Goal: Task Accomplishment & Management: Use online tool/utility

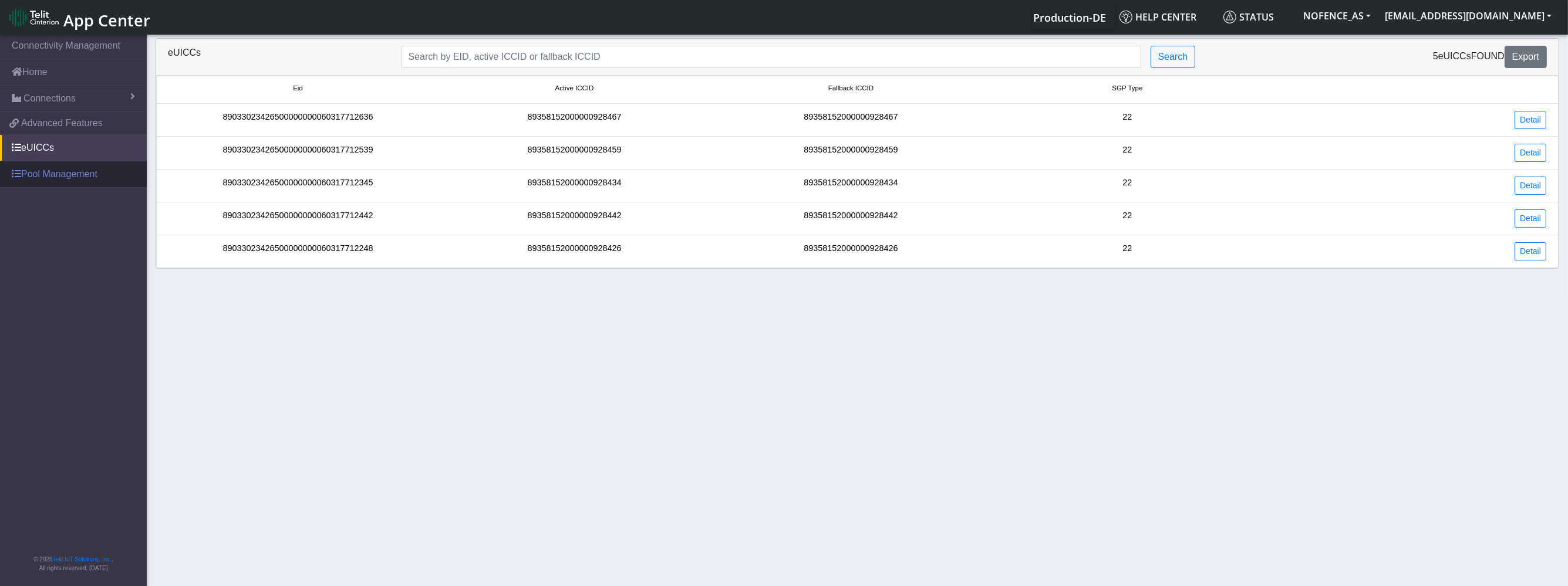
click at [63, 169] on link "Pool Management" at bounding box center [73, 174] width 147 height 26
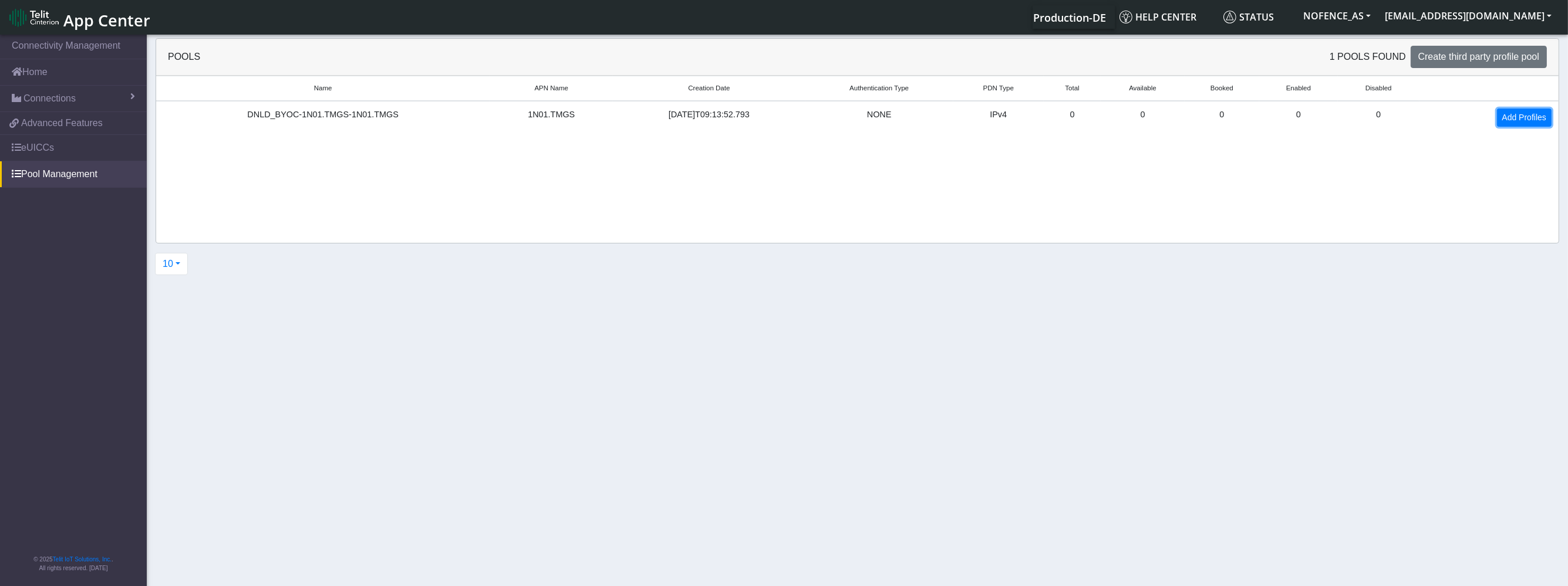
click at [1510, 114] on link "Add Profiles" at bounding box center [1524, 117] width 55 height 18
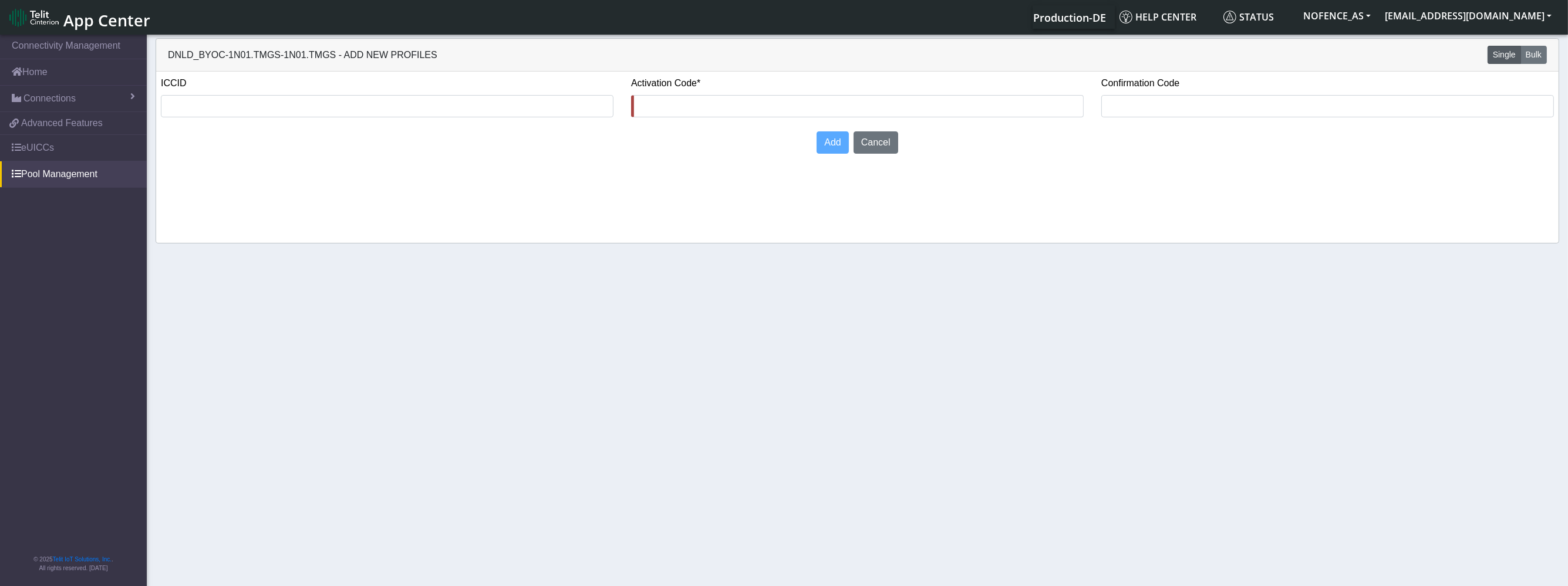
click at [1117, 81] on label "Confirmation Code" at bounding box center [1140, 83] width 78 height 14
click at [1117, 80] on label "Confirmation Code" at bounding box center [1140, 83] width 78 height 14
copy label "Confirmation"
click at [1101, 161] on div "ICCID Activation Code* Confirmation Code Add Cancel" at bounding box center [858, 117] width 1402 height 91
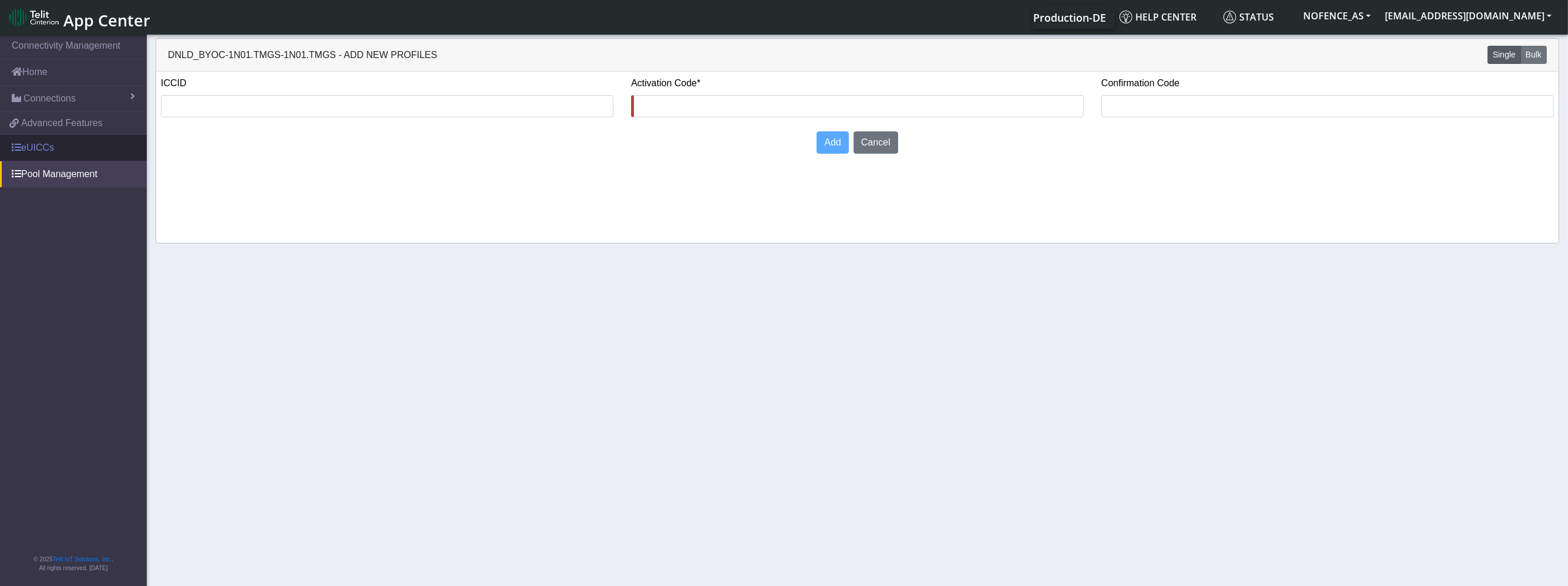
click at [37, 141] on link "eUICCs" at bounding box center [73, 148] width 147 height 26
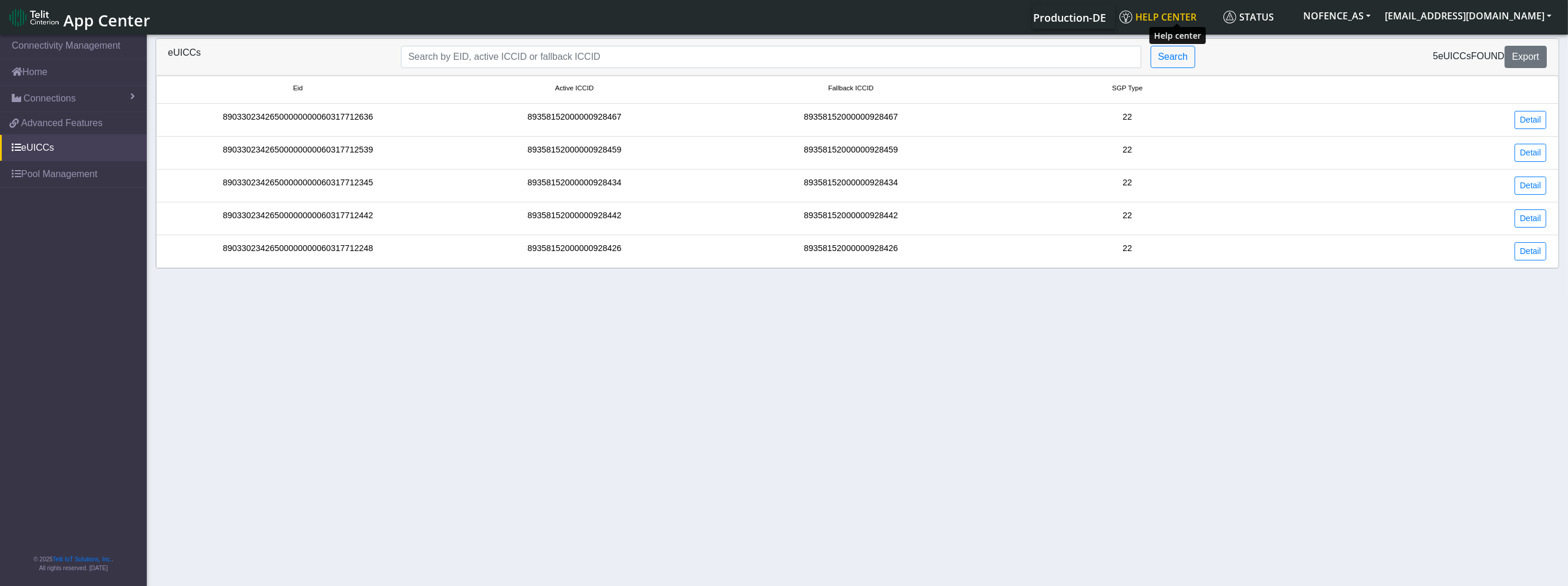
click at [1132, 18] on img at bounding box center [1125, 16] width 13 height 13
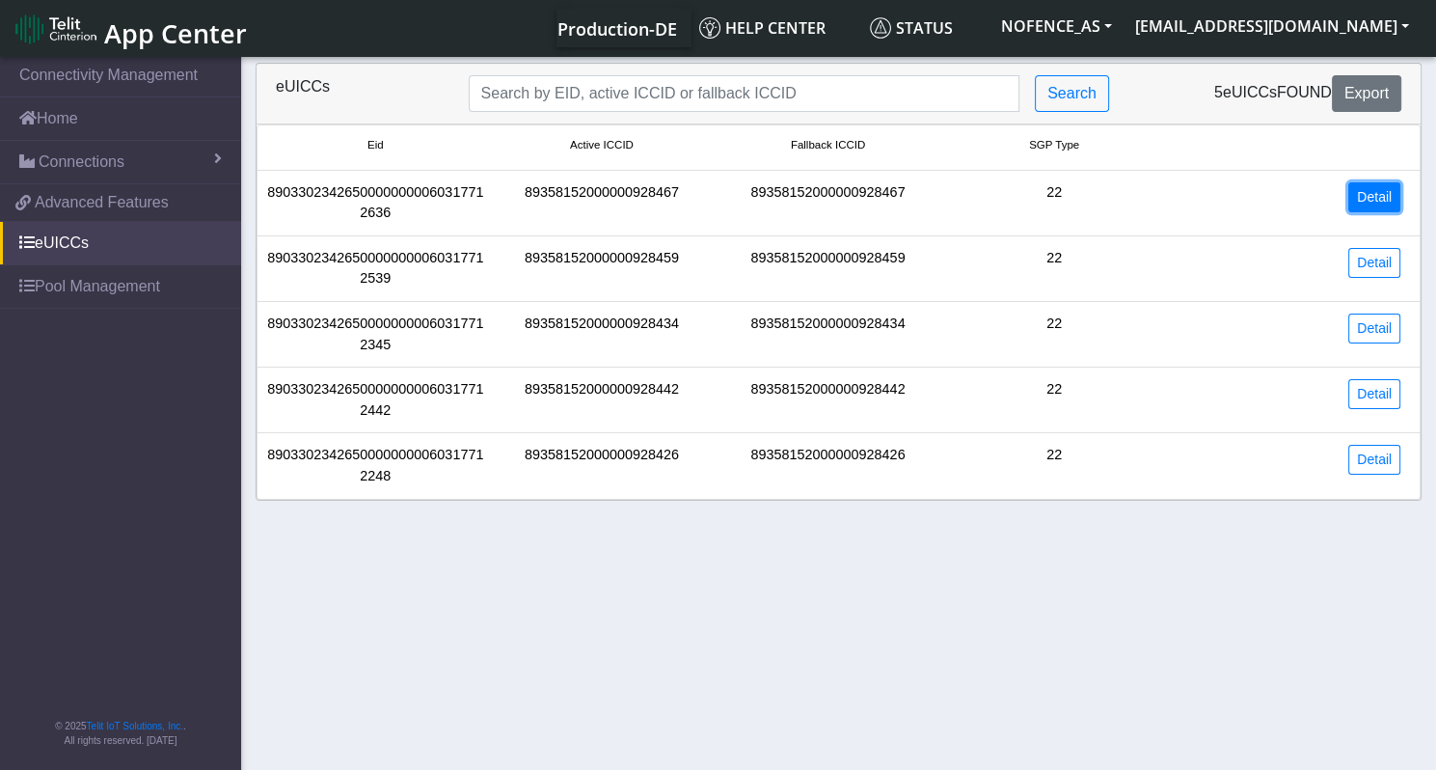
click at [1374, 197] on link "Detail" at bounding box center [1374, 197] width 52 height 30
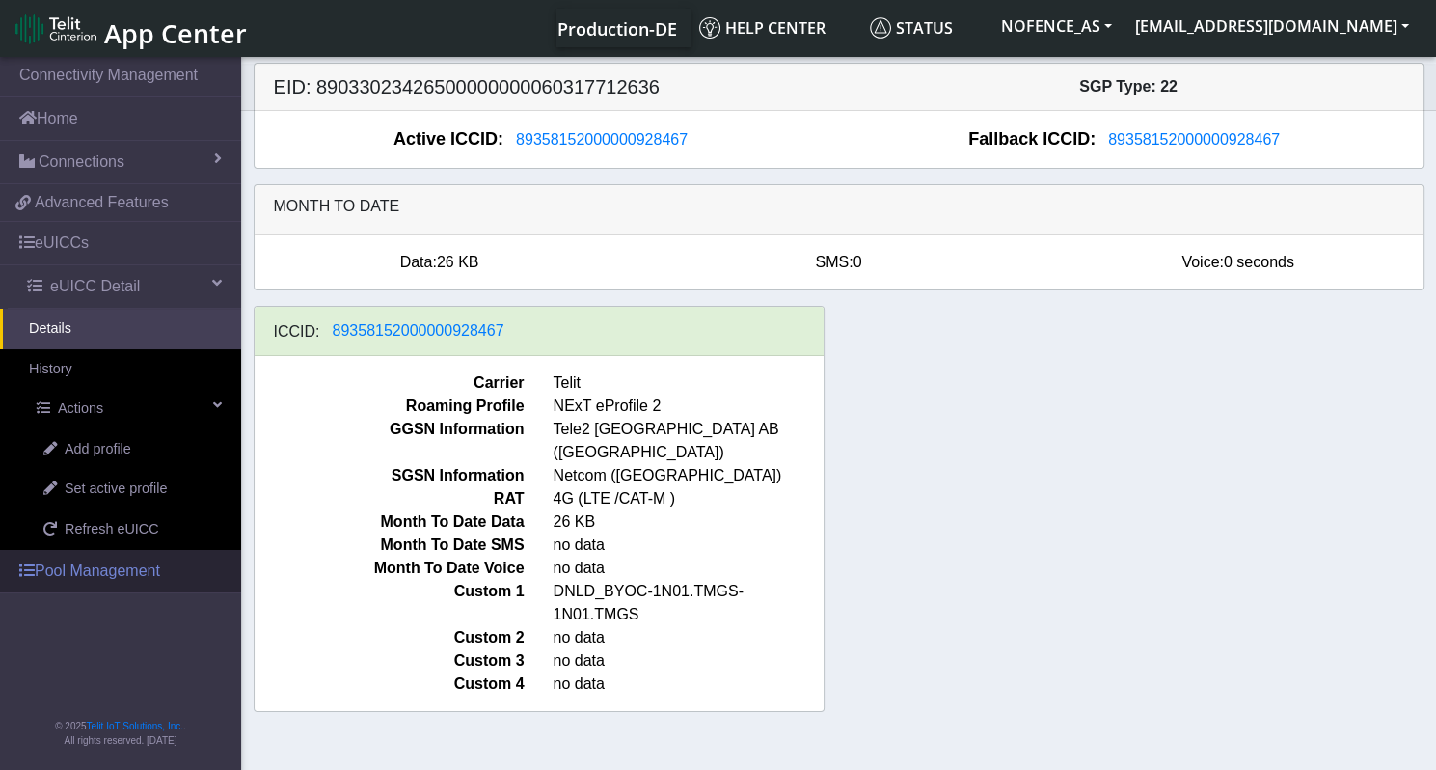
click at [147, 556] on link "Pool Management" at bounding box center [120, 571] width 241 height 42
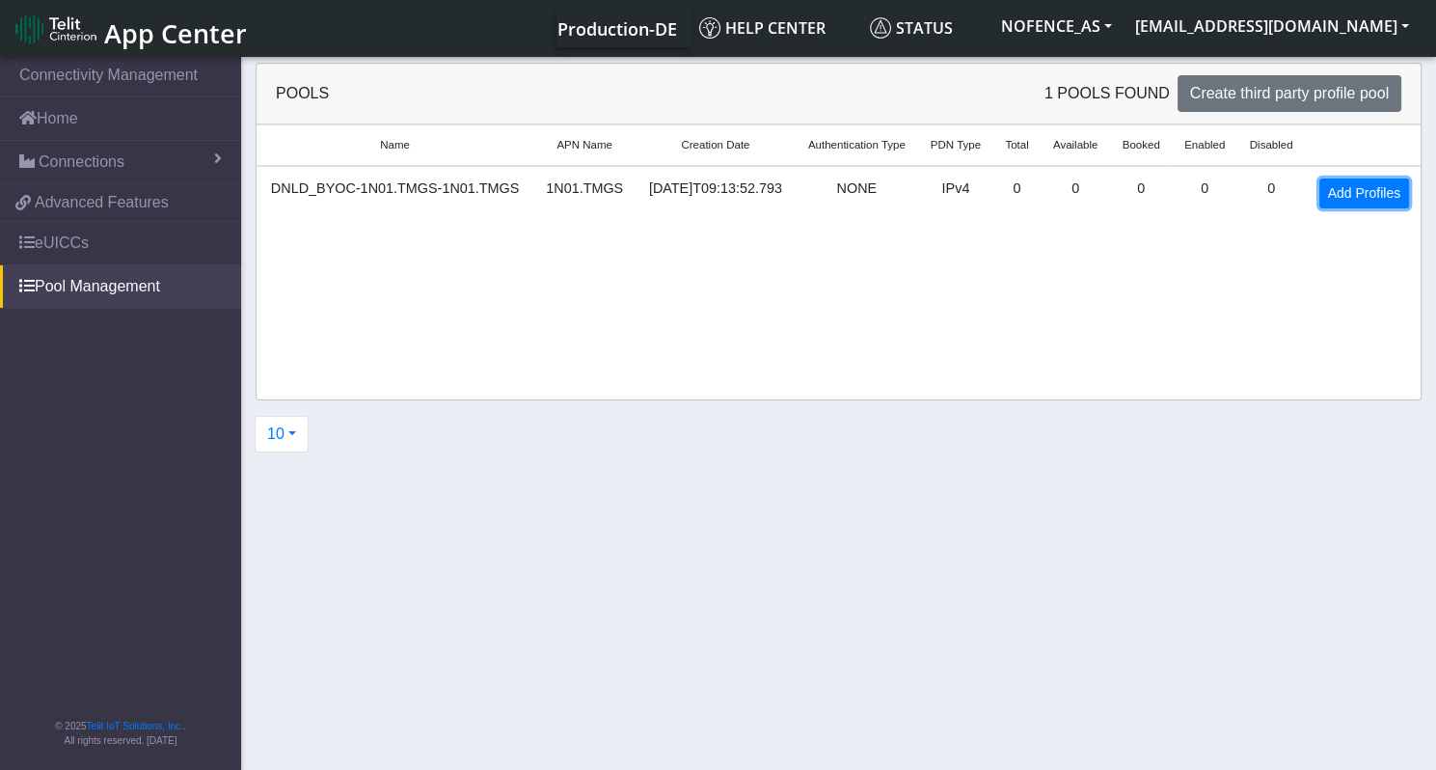
click at [1356, 208] on link "Add Profiles" at bounding box center [1364, 193] width 90 height 30
